Goal: Information Seeking & Learning: Learn about a topic

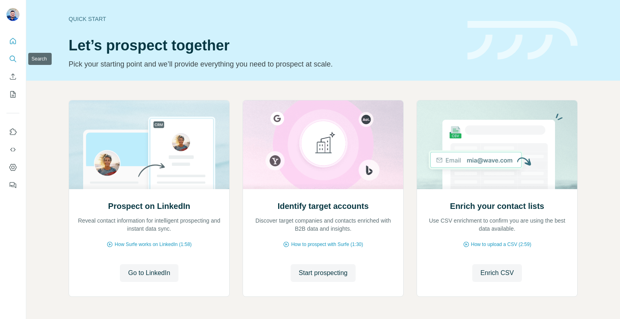
click at [10, 58] on icon "Search" at bounding box center [12, 58] width 5 height 5
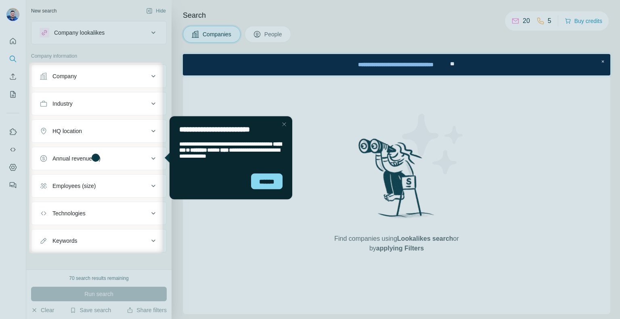
click at [281, 122] on div "Close Step" at bounding box center [284, 124] width 10 height 10
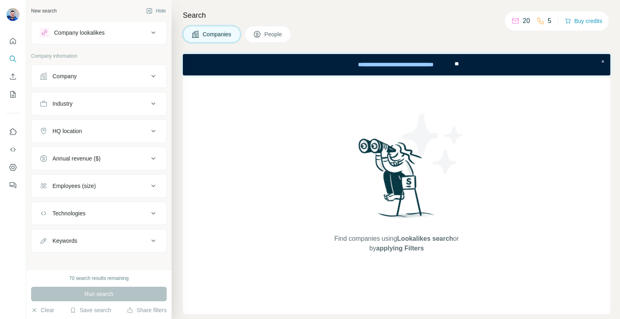
click at [131, 31] on div "Company lookalikes" at bounding box center [94, 33] width 109 height 10
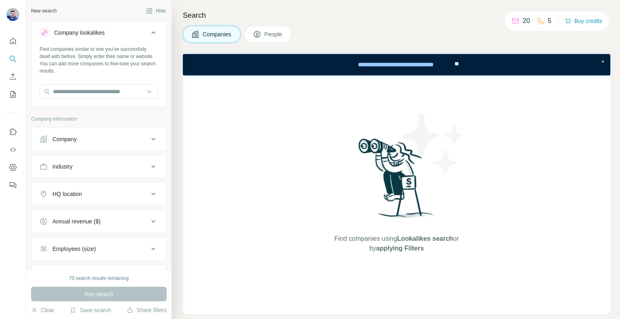
scroll to position [40, 0]
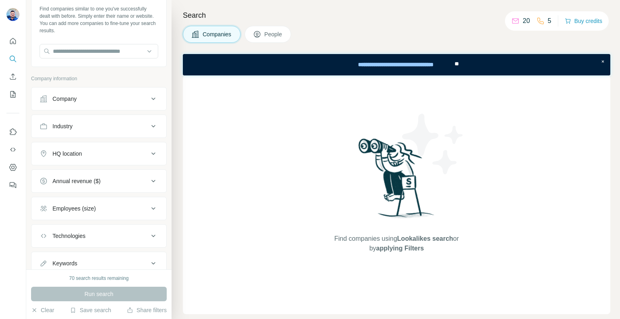
click at [96, 95] on div "Company" at bounding box center [94, 99] width 109 height 8
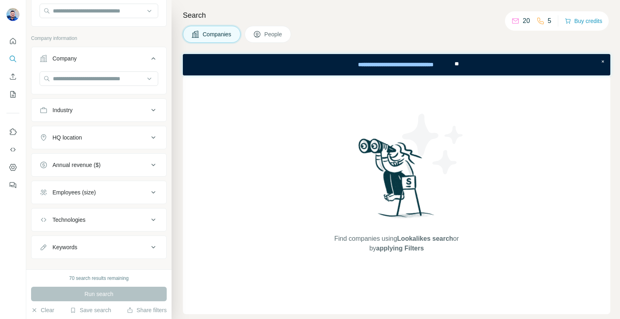
scroll to position [91, 0]
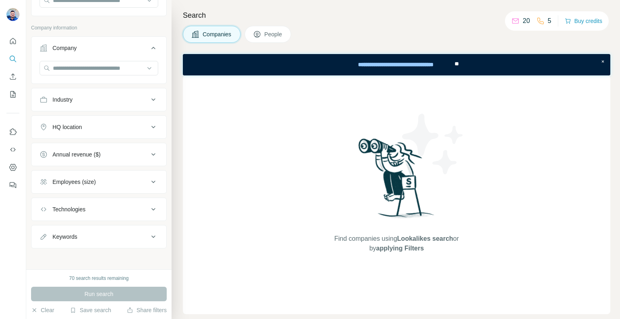
click at [266, 33] on span "People" at bounding box center [273, 34] width 19 height 8
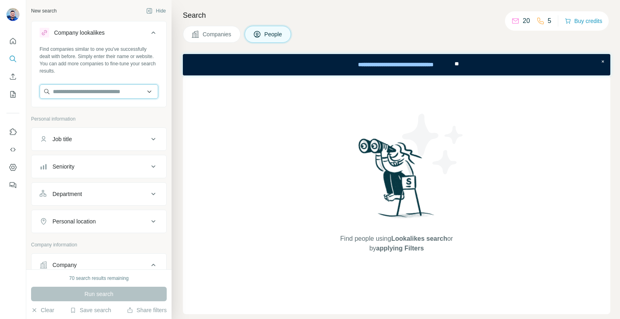
click at [92, 92] on input "text" at bounding box center [99, 91] width 119 height 15
paste input "**********"
type input "**********"
click at [154, 74] on div "Find companies similar to one you've successfully dealt with before. Simply ent…" at bounding box center [98, 76] width 135 height 60
click at [111, 93] on input "text" at bounding box center [99, 91] width 119 height 15
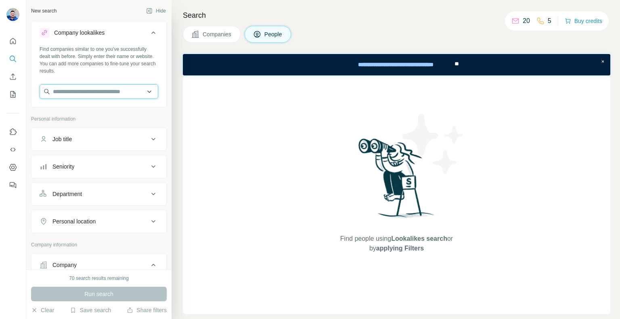
paste input "**********"
type input "**********"
click at [79, 140] on div "Job title" at bounding box center [94, 139] width 109 height 8
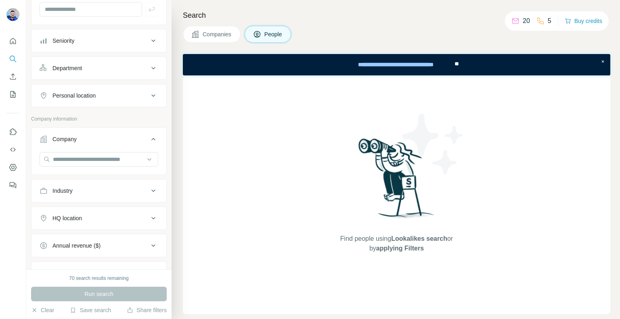
scroll to position [161, 0]
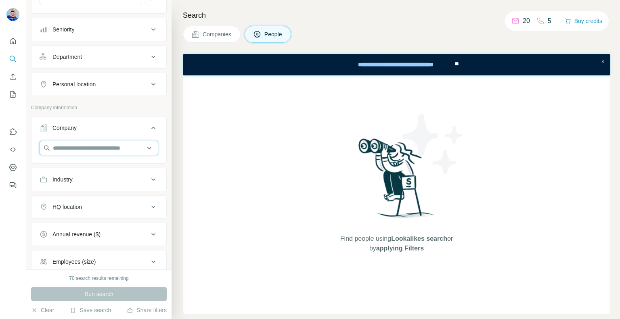
click at [83, 146] on input "text" at bounding box center [99, 148] width 119 height 15
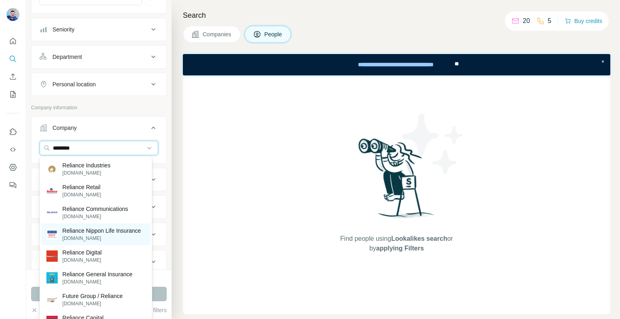
type input "********"
click at [106, 235] on p "Reliance Nippon Life Insurance" at bounding box center [102, 231] width 79 height 8
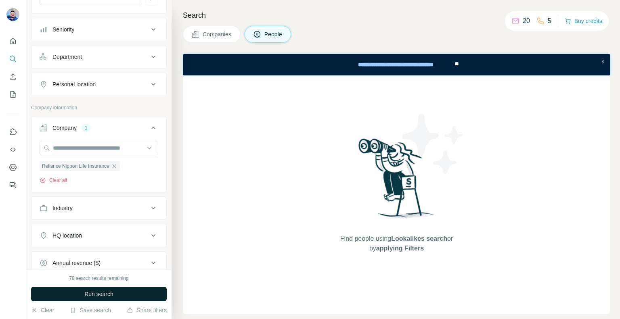
click at [101, 295] on span "Run search" at bounding box center [98, 294] width 29 height 8
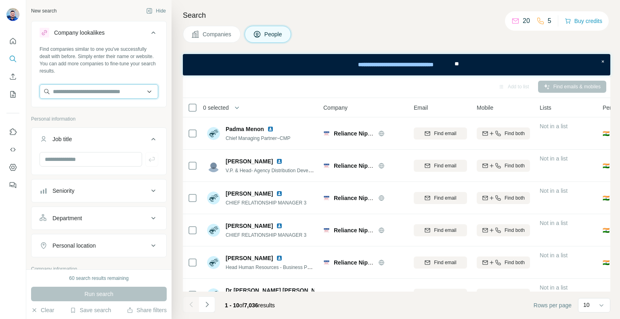
click at [108, 95] on input "text" at bounding box center [99, 91] width 119 height 15
click at [226, 36] on span "Companies" at bounding box center [217, 34] width 29 height 8
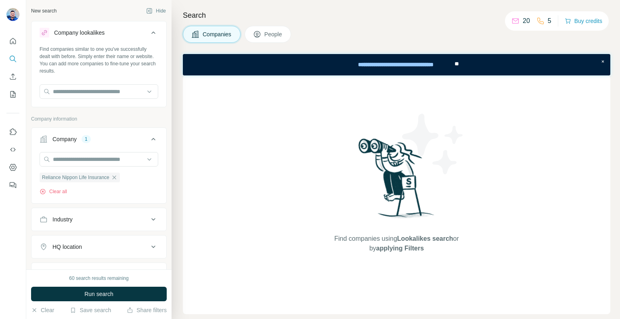
click at [266, 41] on button "People" at bounding box center [267, 34] width 47 height 17
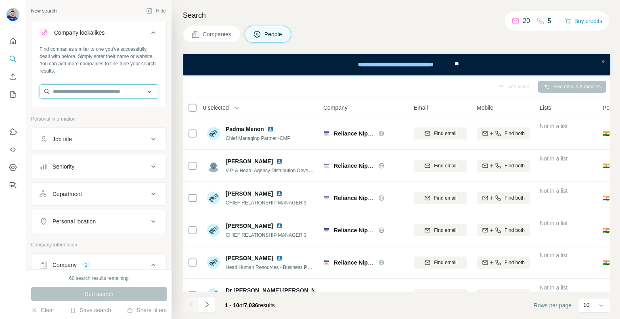
click at [94, 91] on input "text" at bounding box center [99, 91] width 119 height 15
type input "**********"
click at [92, 113] on div "No results" at bounding box center [96, 110] width 109 height 16
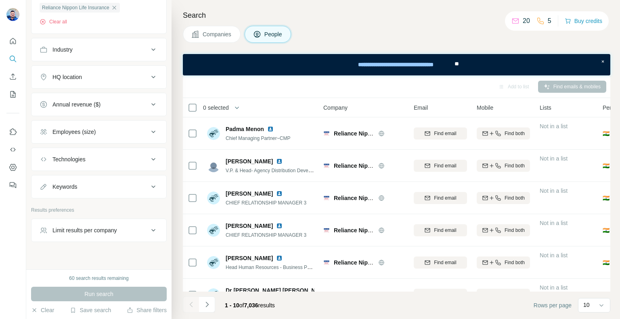
scroll to position [303, 0]
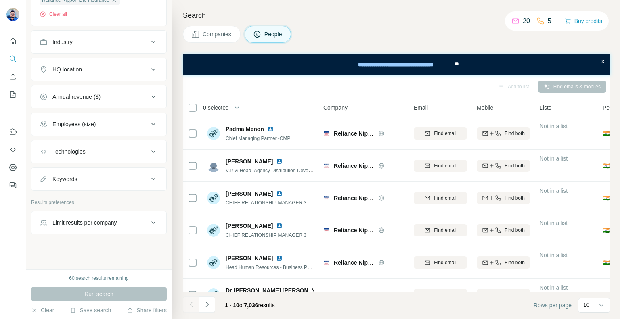
click at [122, 219] on div "Limit results per company" at bounding box center [94, 223] width 109 height 8
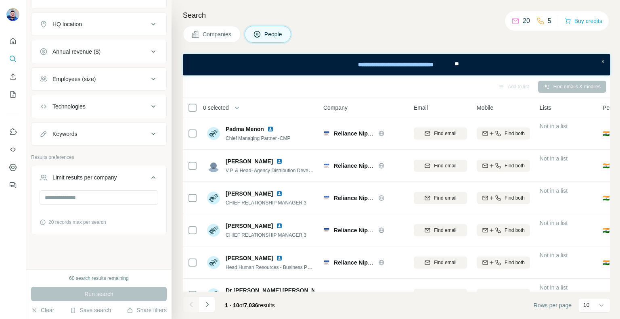
scroll to position [26, 0]
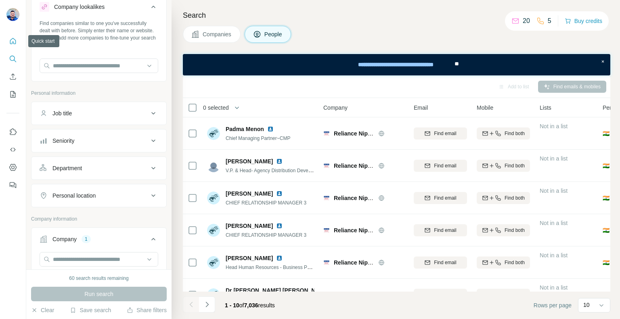
click at [14, 39] on icon "Quick start" at bounding box center [13, 41] width 6 height 6
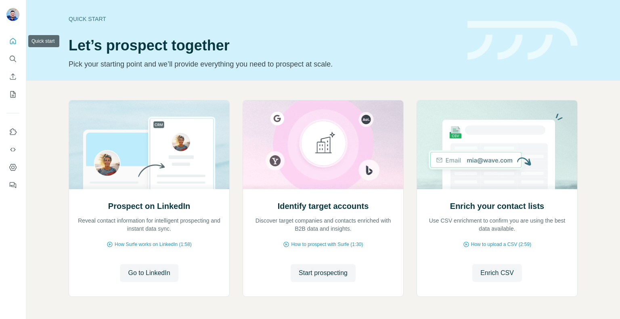
click at [13, 44] on icon "Quick start" at bounding box center [13, 41] width 8 height 8
click at [134, 276] on span "Go to LinkedIn" at bounding box center [149, 273] width 42 height 10
click at [106, 242] on icon at bounding box center [109, 244] width 6 height 6
click at [11, 131] on icon "Use Surfe on LinkedIn" at bounding box center [13, 131] width 7 height 6
